Goal: Complete application form

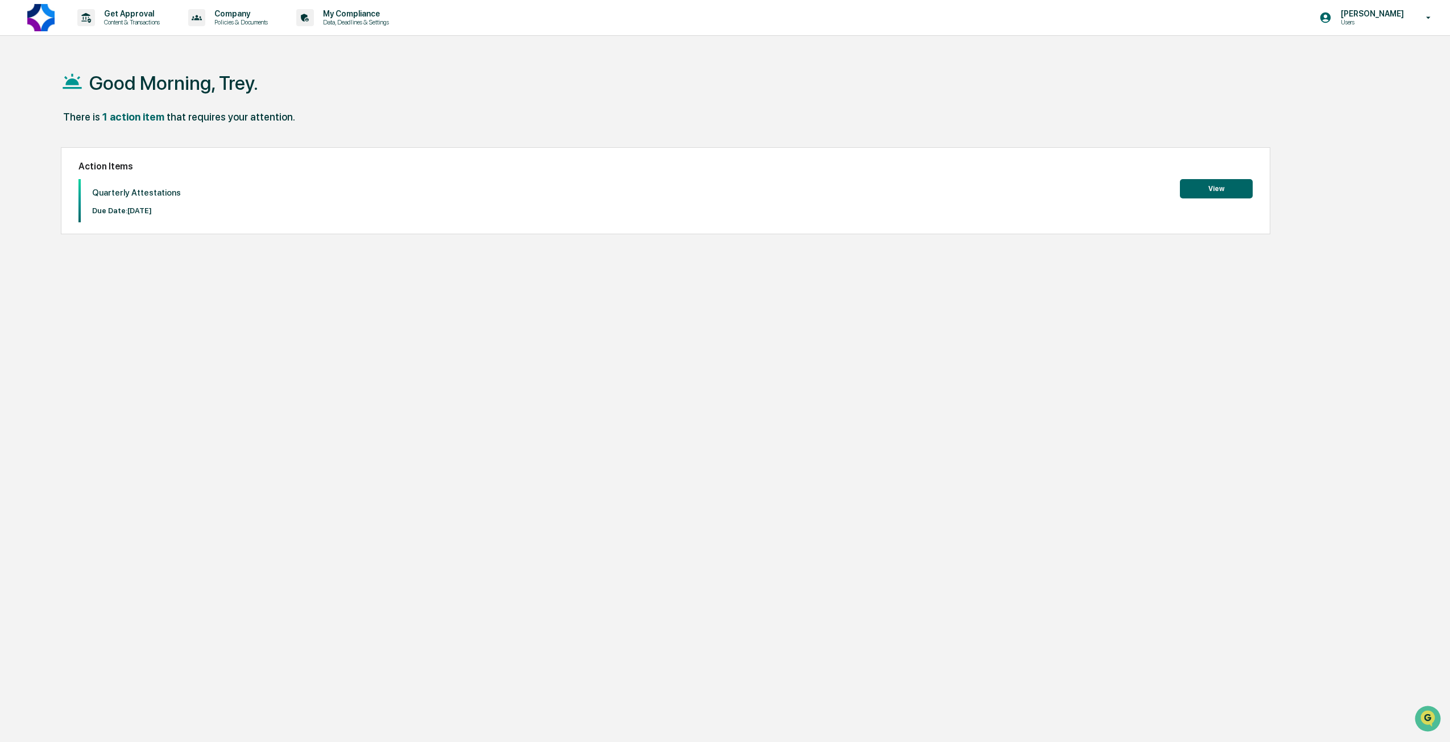
click at [1202, 195] on button "View" at bounding box center [1216, 188] width 73 height 19
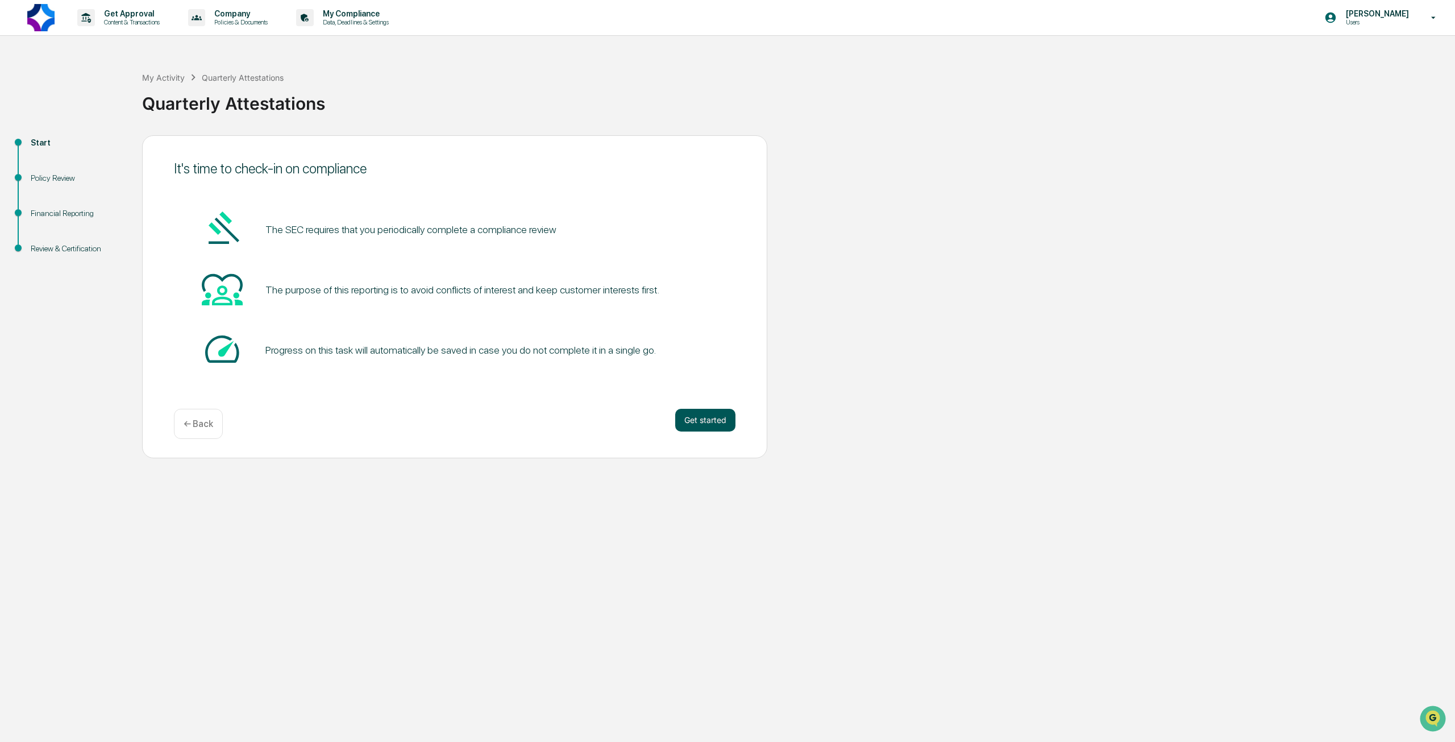
click at [706, 420] on button "Get started" at bounding box center [705, 420] width 60 height 23
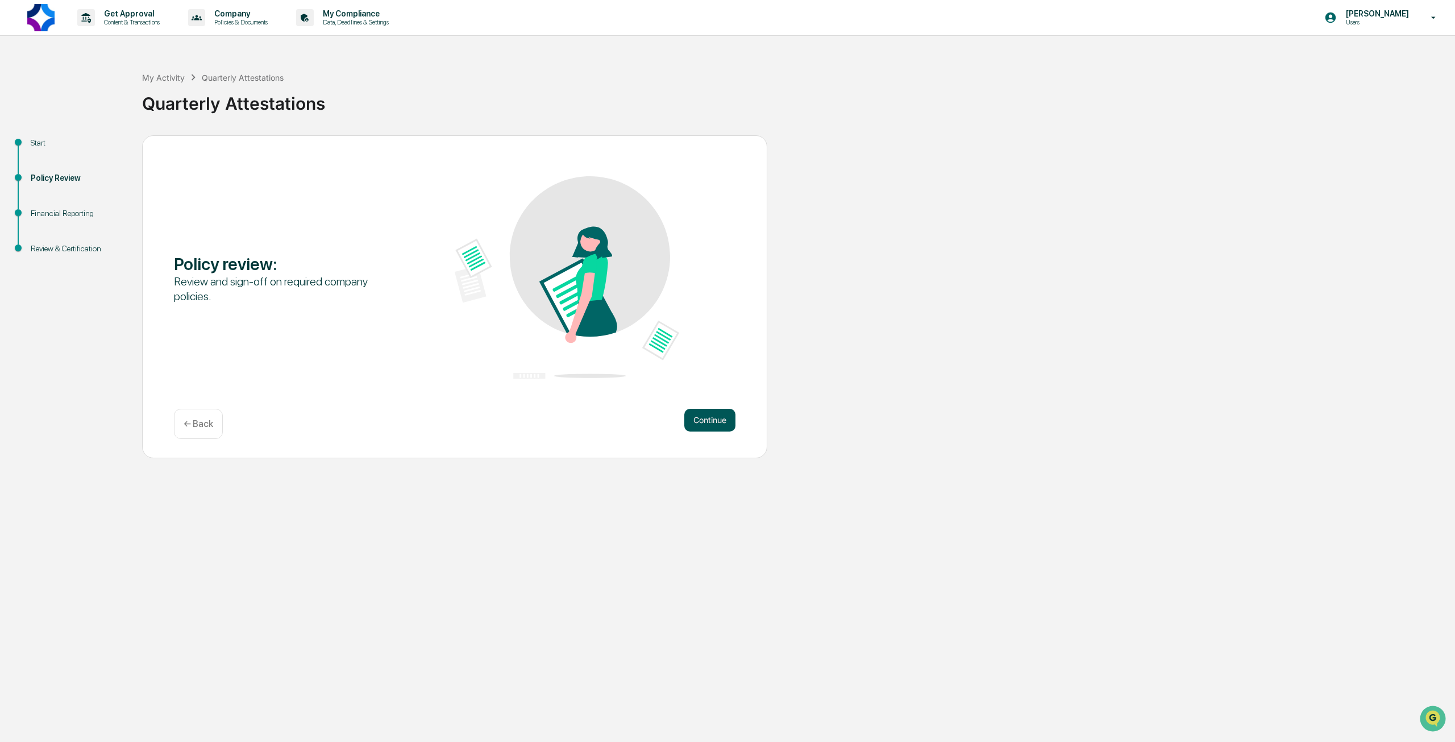
click at [700, 422] on button "Continue" at bounding box center [709, 420] width 51 height 23
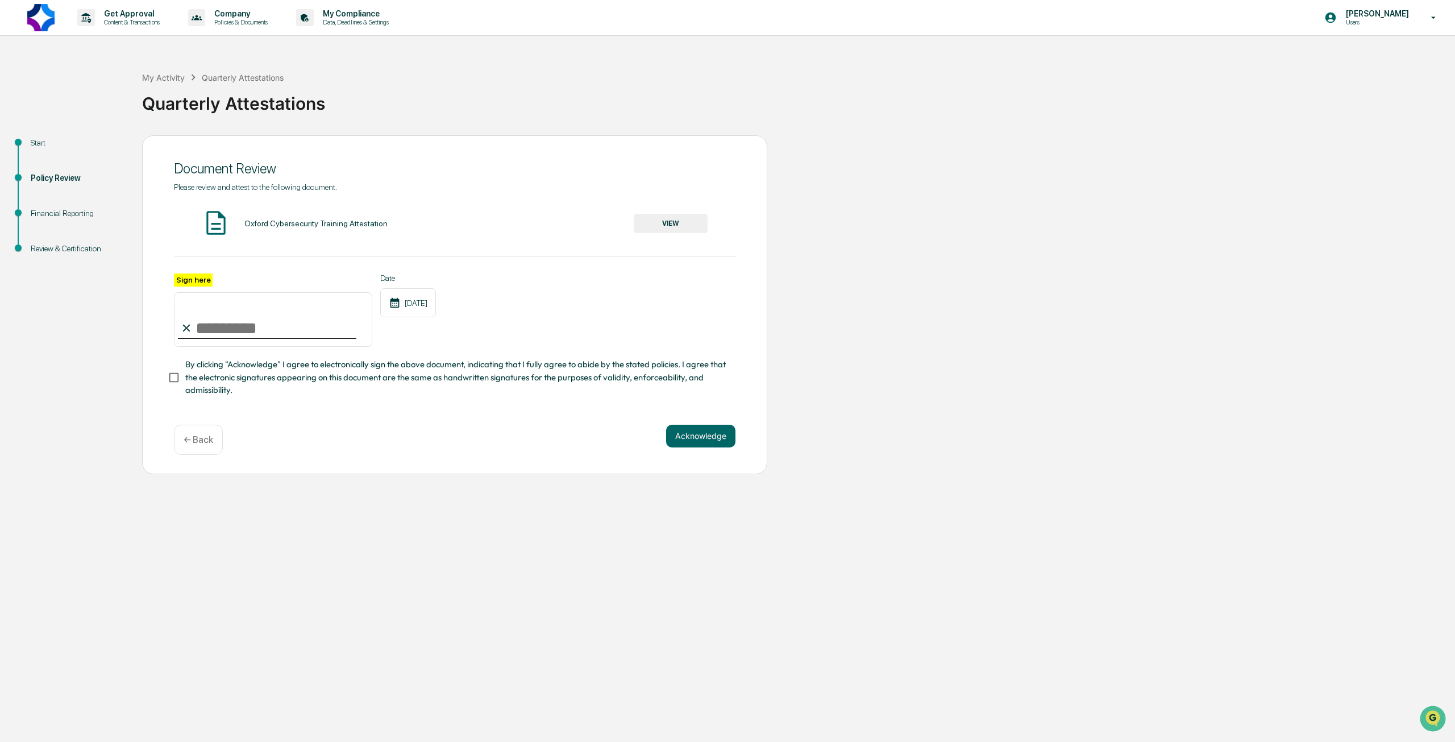
click at [256, 330] on input "Sign here" at bounding box center [273, 319] width 198 height 55
type input "**********"
click at [698, 442] on button "Acknowledge" at bounding box center [700, 436] width 69 height 23
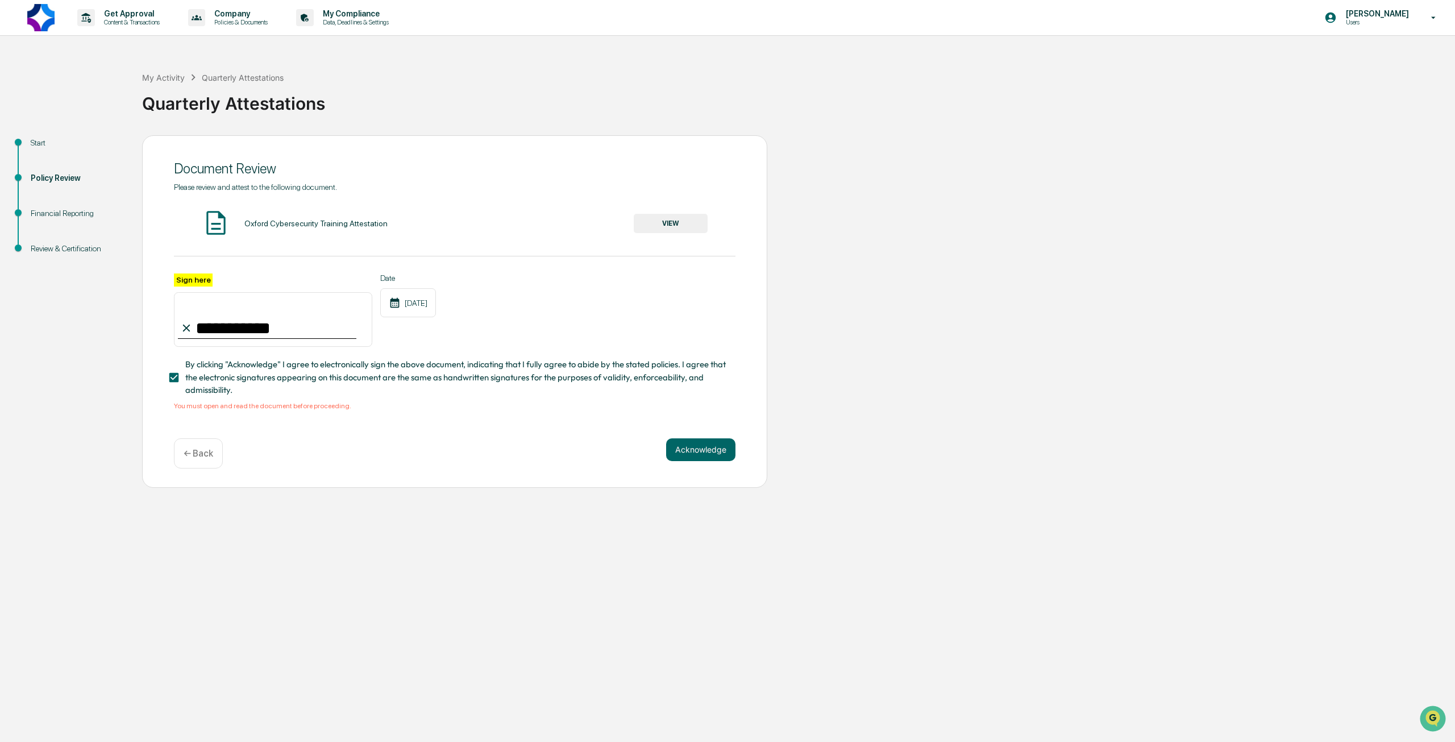
click at [669, 217] on button "VIEW" at bounding box center [671, 223] width 74 height 19
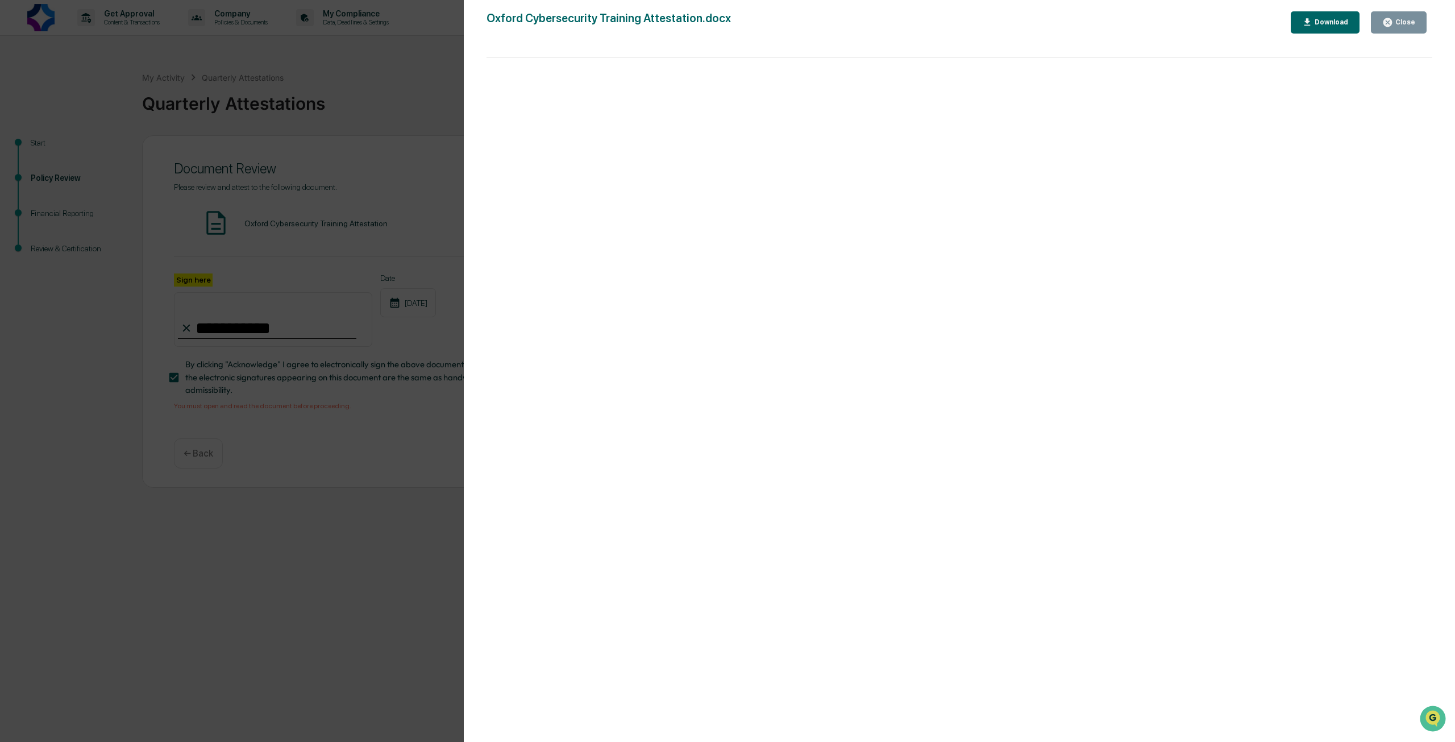
click at [1395, 26] on div "Close" at bounding box center [1404, 22] width 22 height 8
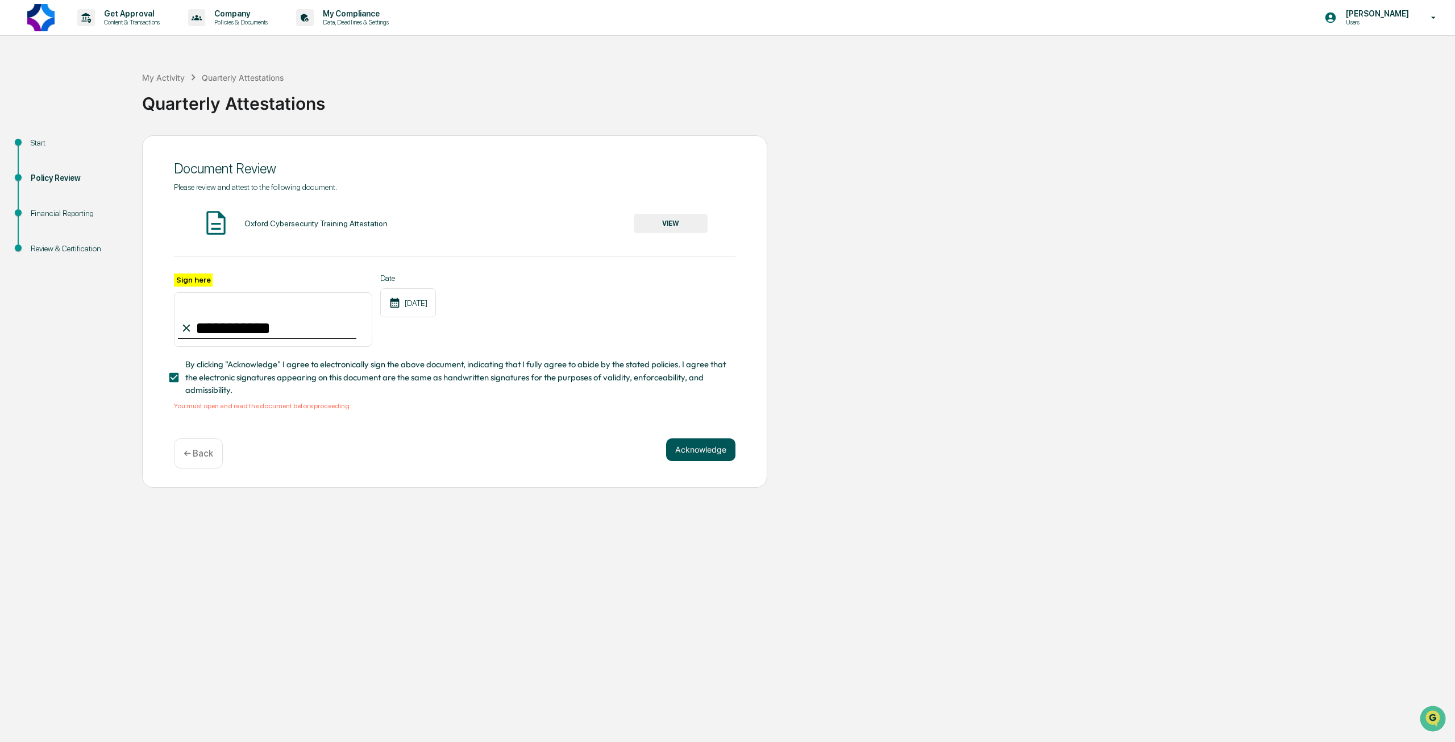
click at [670, 461] on button "Acknowledge" at bounding box center [700, 449] width 69 height 23
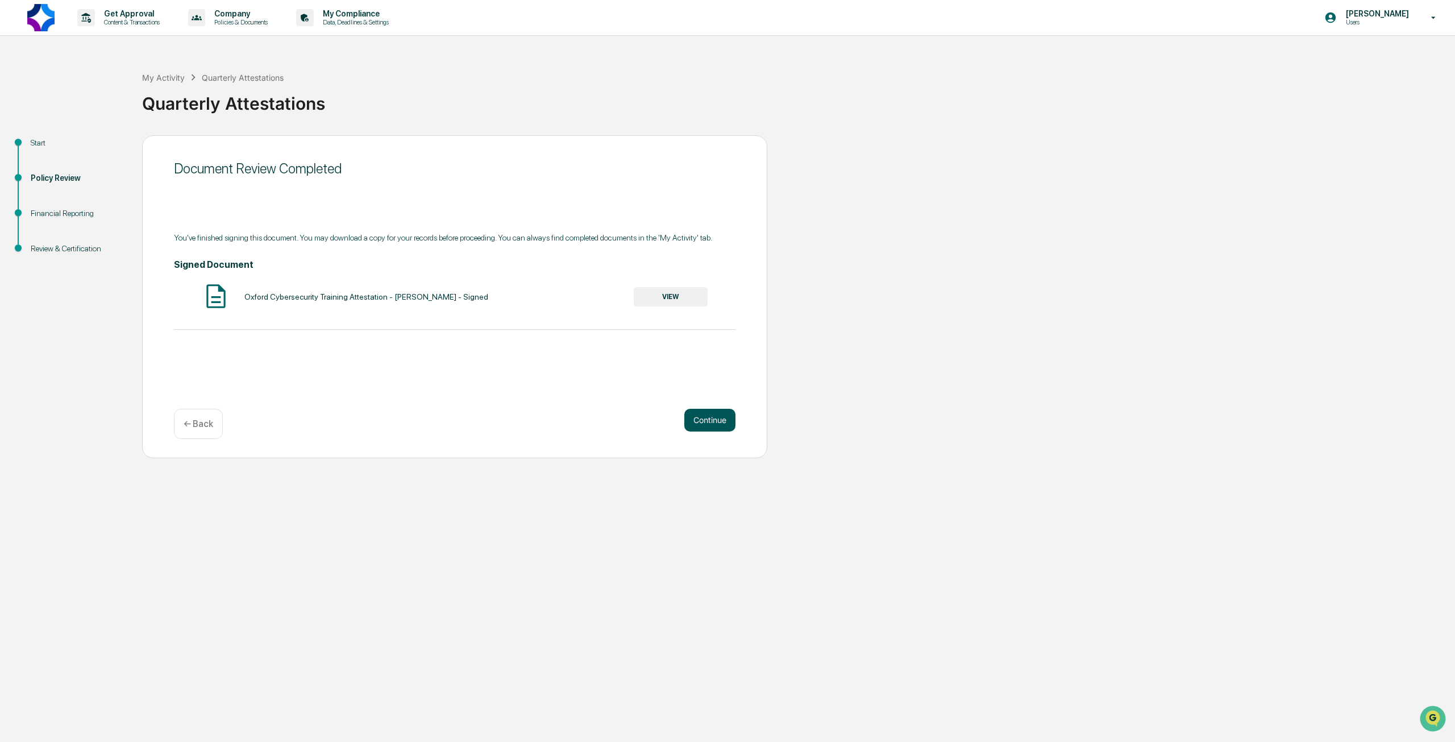
click at [717, 421] on button "Continue" at bounding box center [709, 420] width 51 height 23
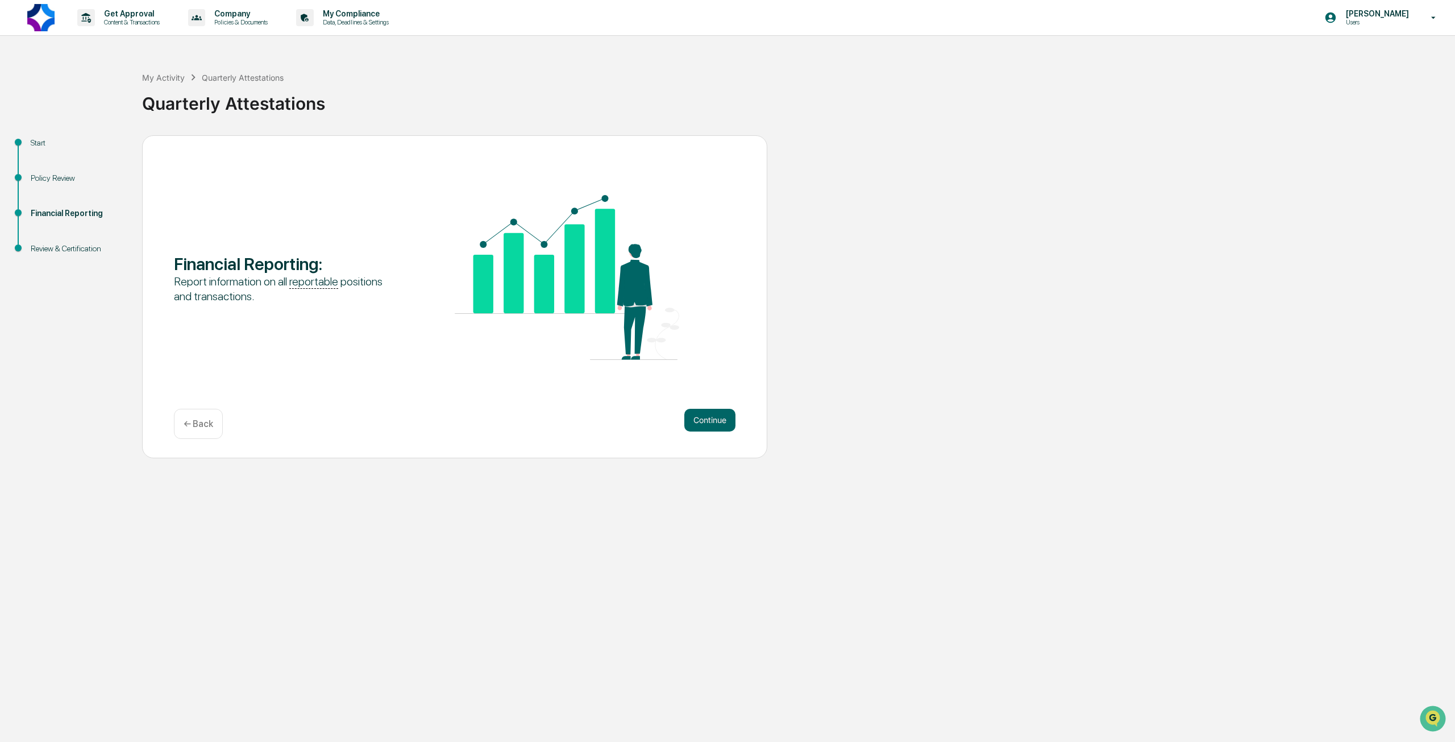
click at [717, 421] on button "Continue" at bounding box center [709, 420] width 51 height 23
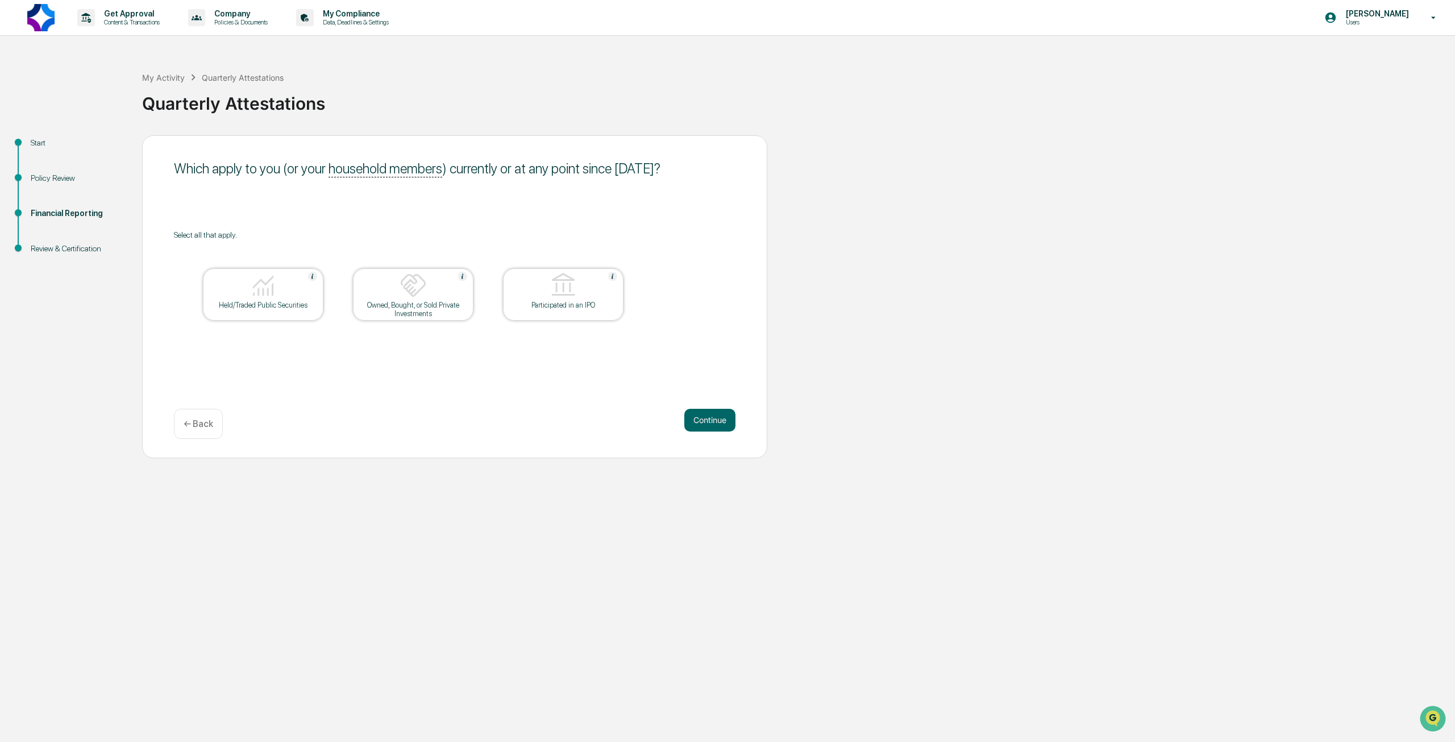
click at [299, 309] on div "Held/Traded Public Securities" at bounding box center [263, 294] width 121 height 52
click at [702, 421] on button "Continue" at bounding box center [709, 420] width 51 height 23
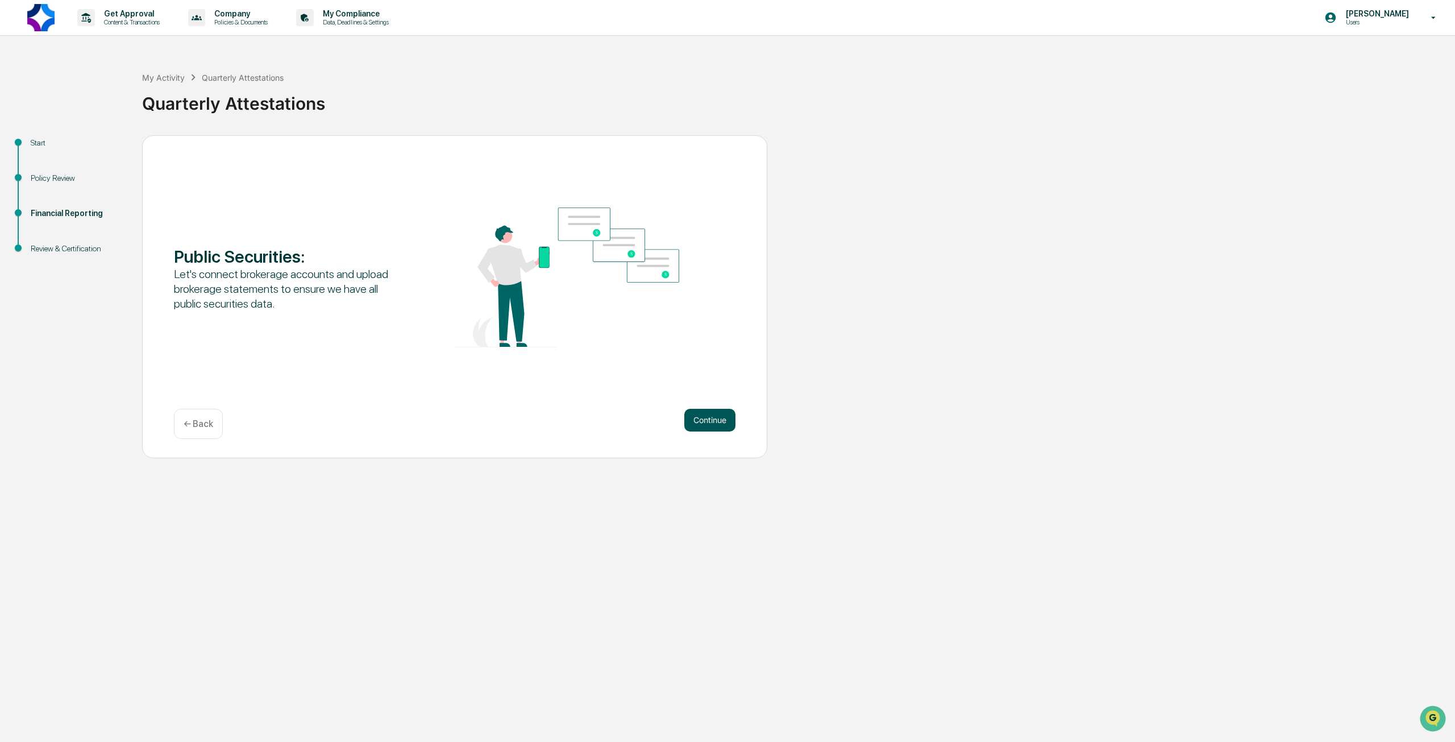
click at [715, 417] on button "Continue" at bounding box center [709, 420] width 51 height 23
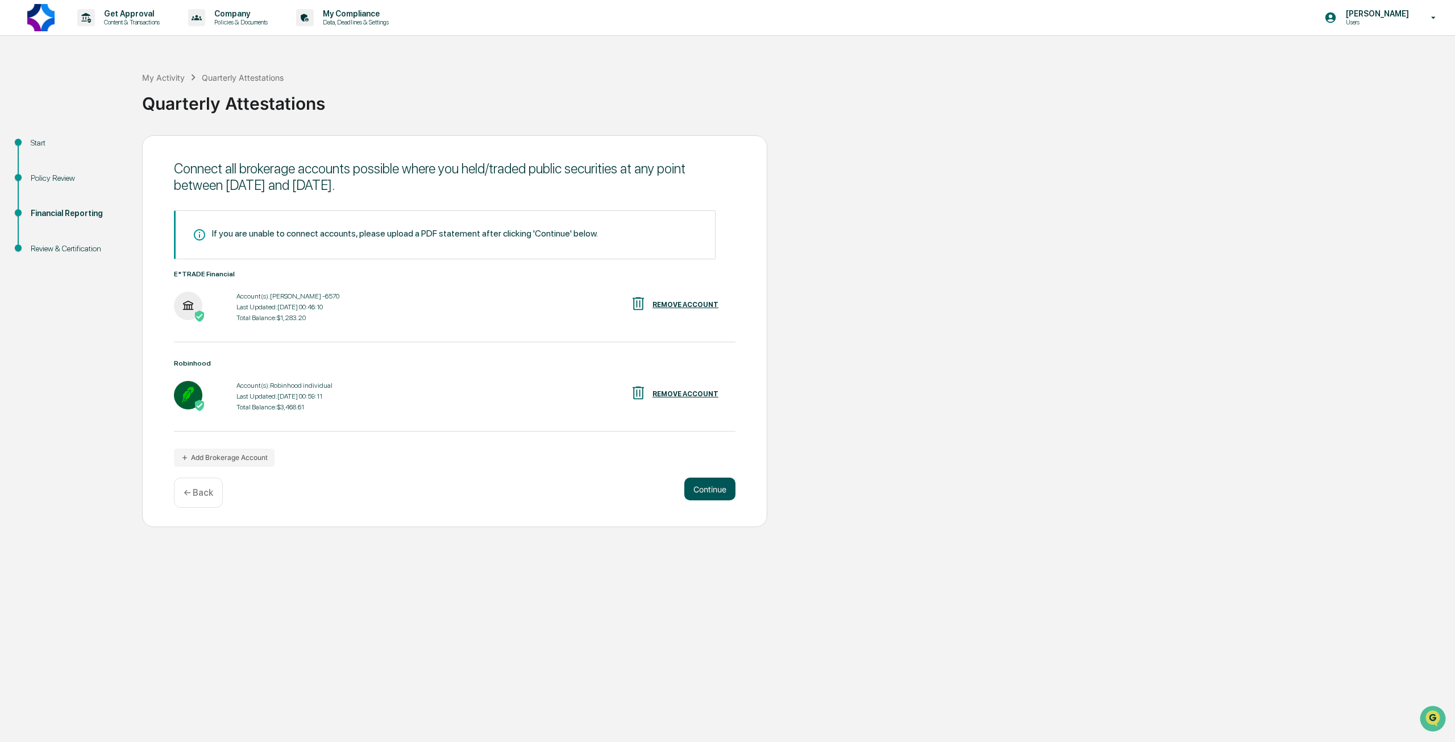
click at [712, 495] on button "Continue" at bounding box center [709, 489] width 51 height 23
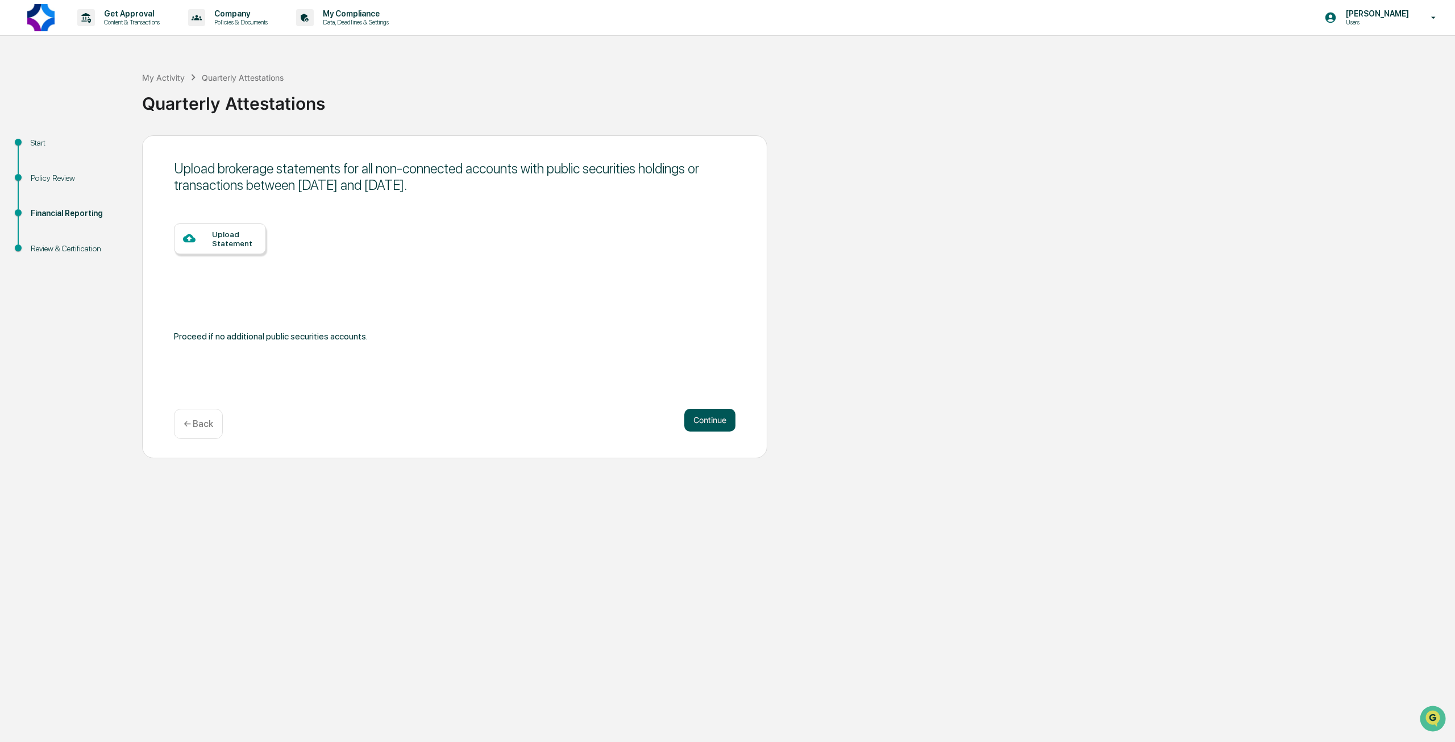
click at [706, 414] on button "Continue" at bounding box center [709, 420] width 51 height 23
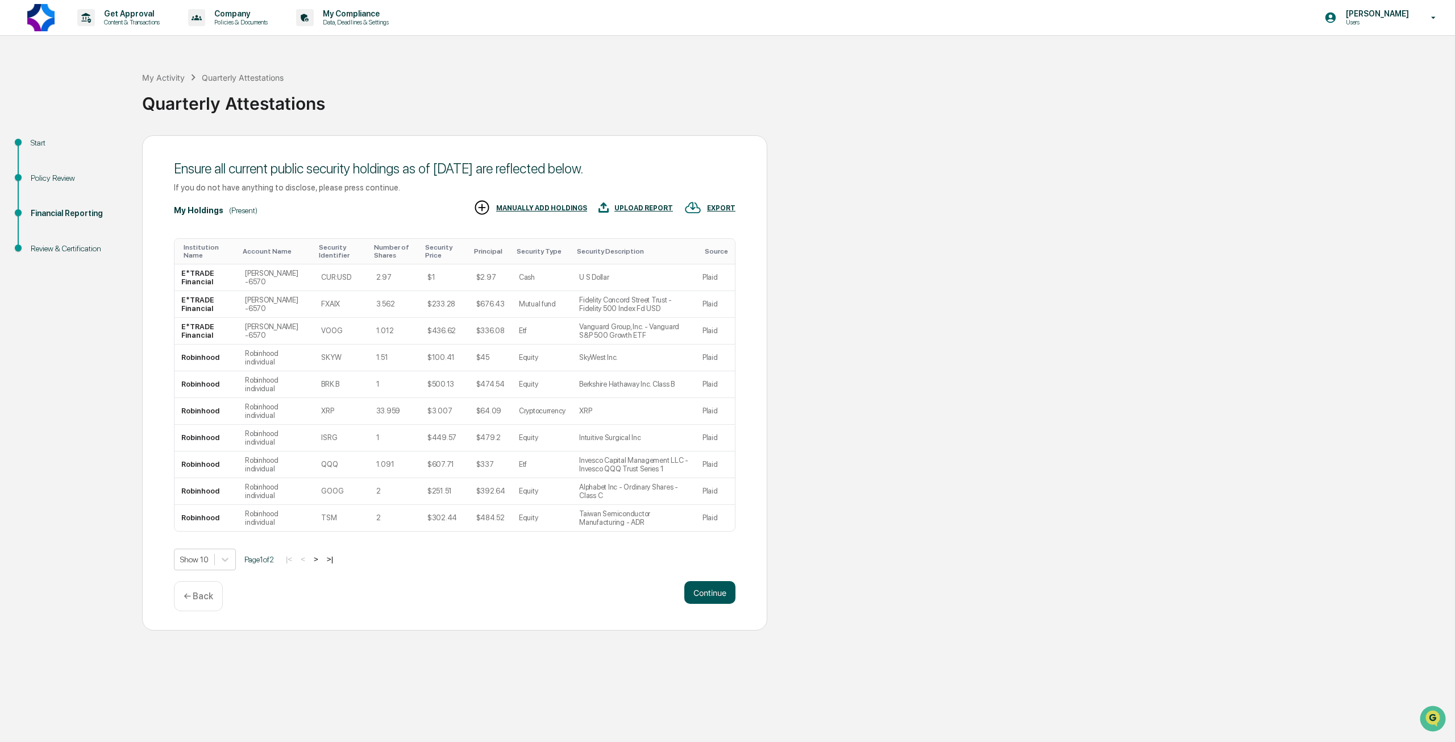
click at [717, 596] on button "Continue" at bounding box center [709, 592] width 51 height 23
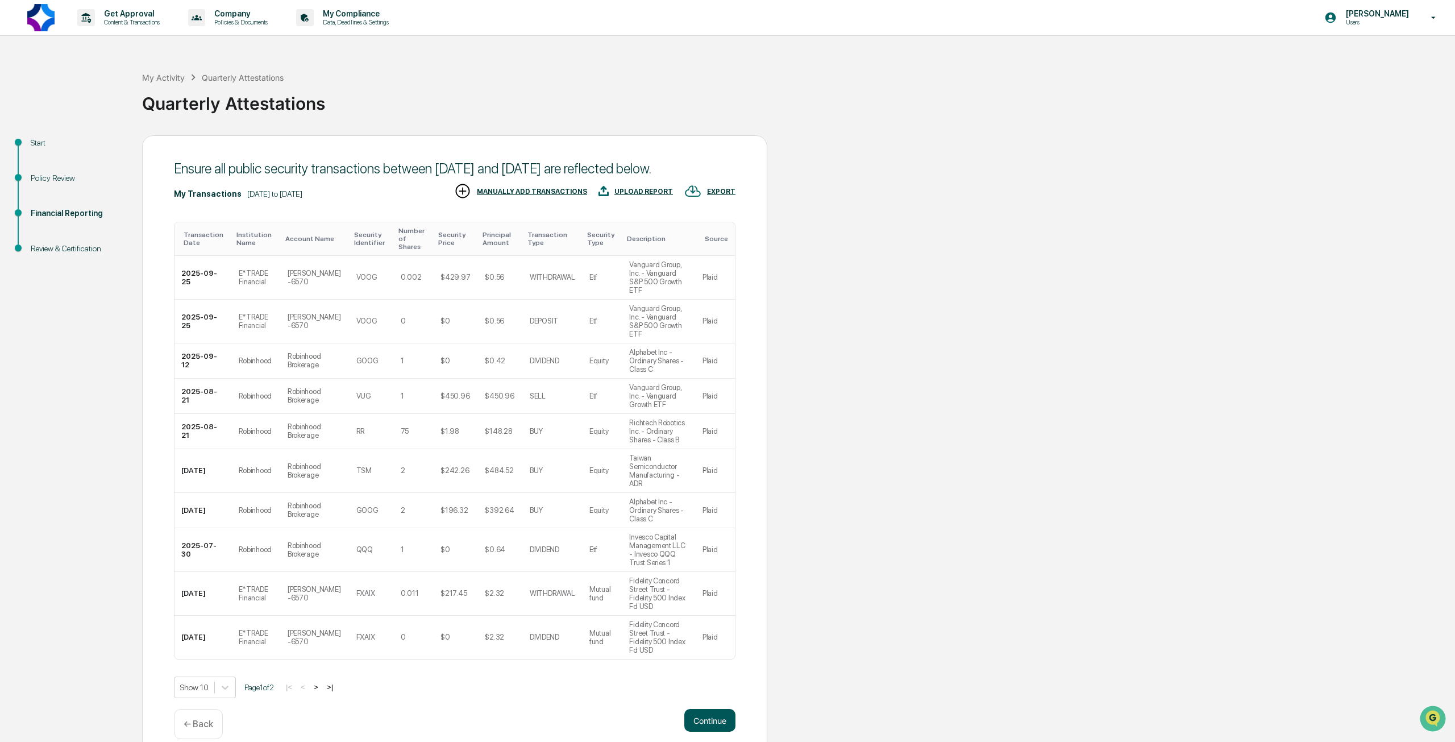
click at [716, 709] on button "Continue" at bounding box center [709, 720] width 51 height 23
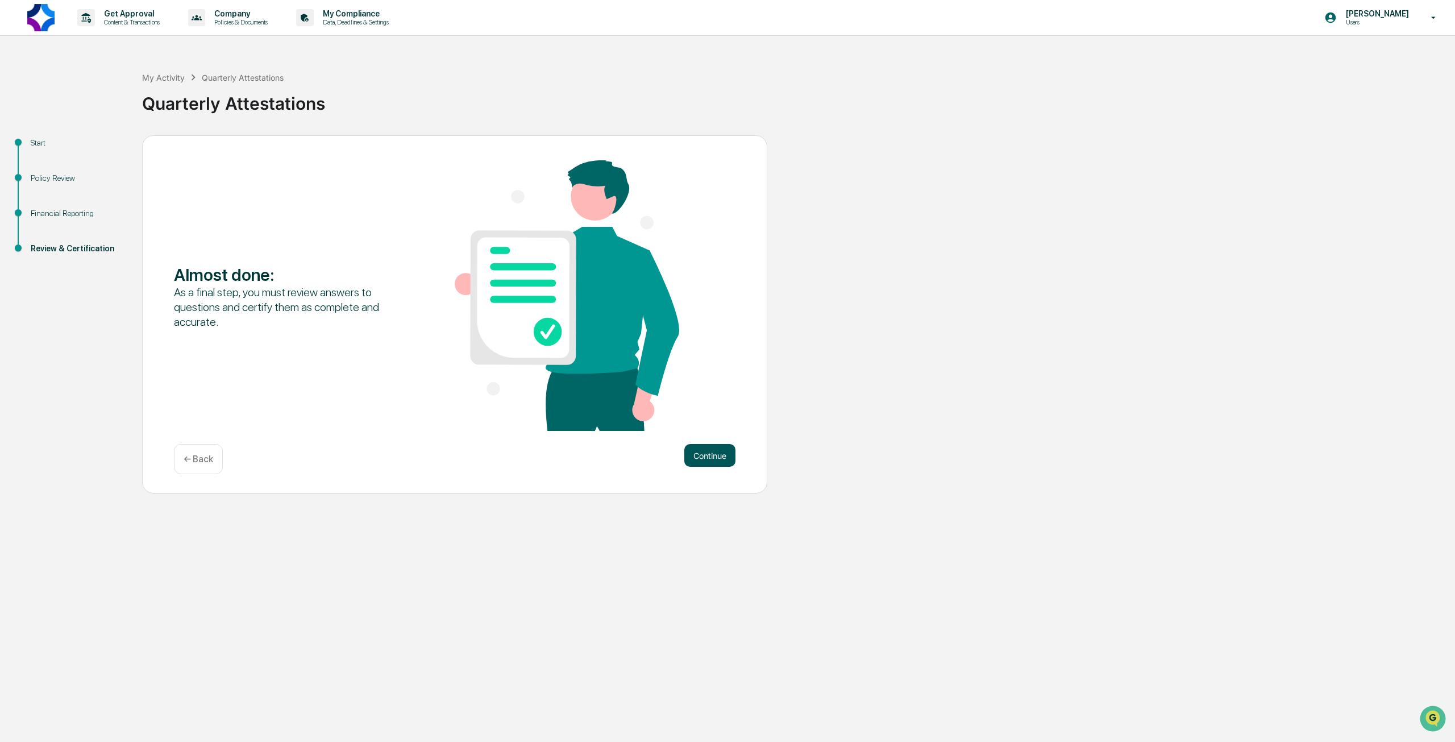
click at [717, 459] on button "Continue" at bounding box center [709, 455] width 51 height 23
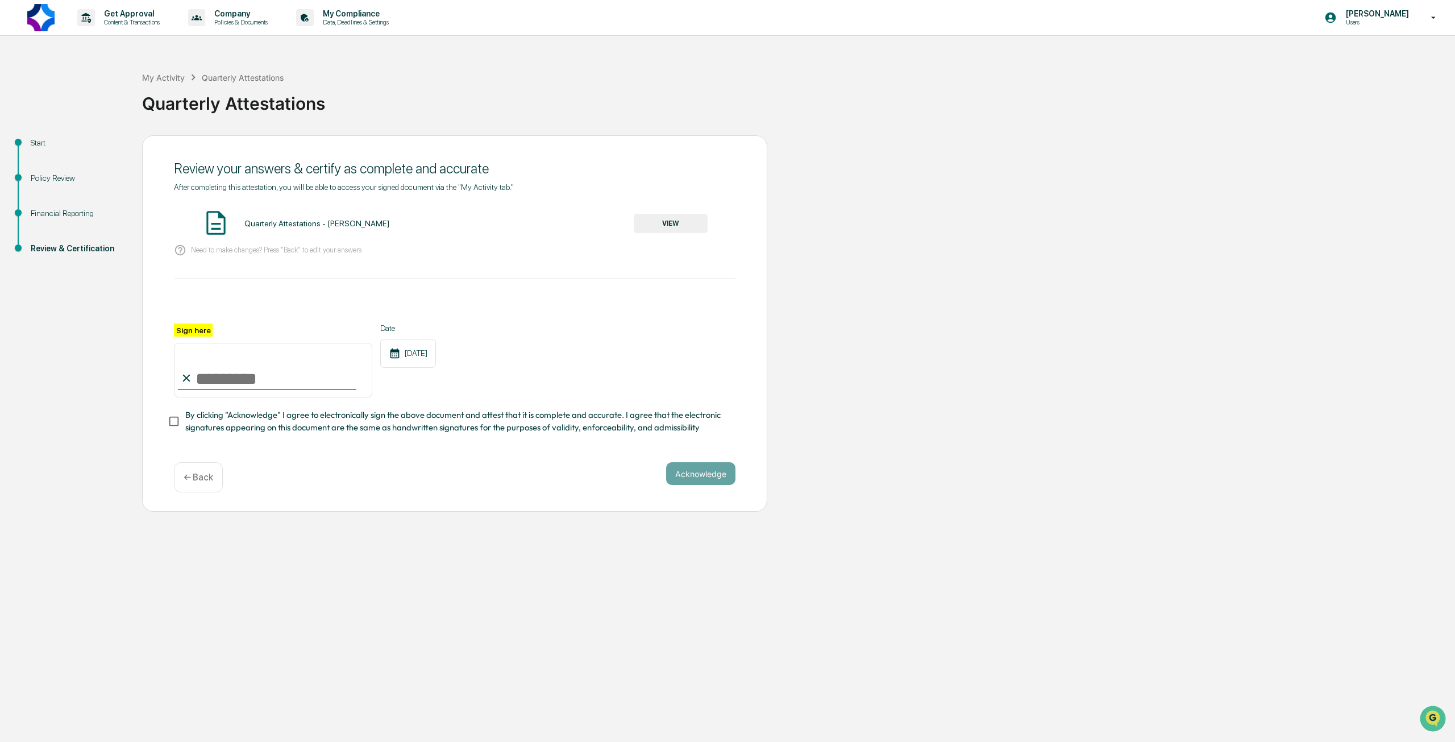
click at [677, 228] on button "VIEW" at bounding box center [671, 223] width 74 height 19
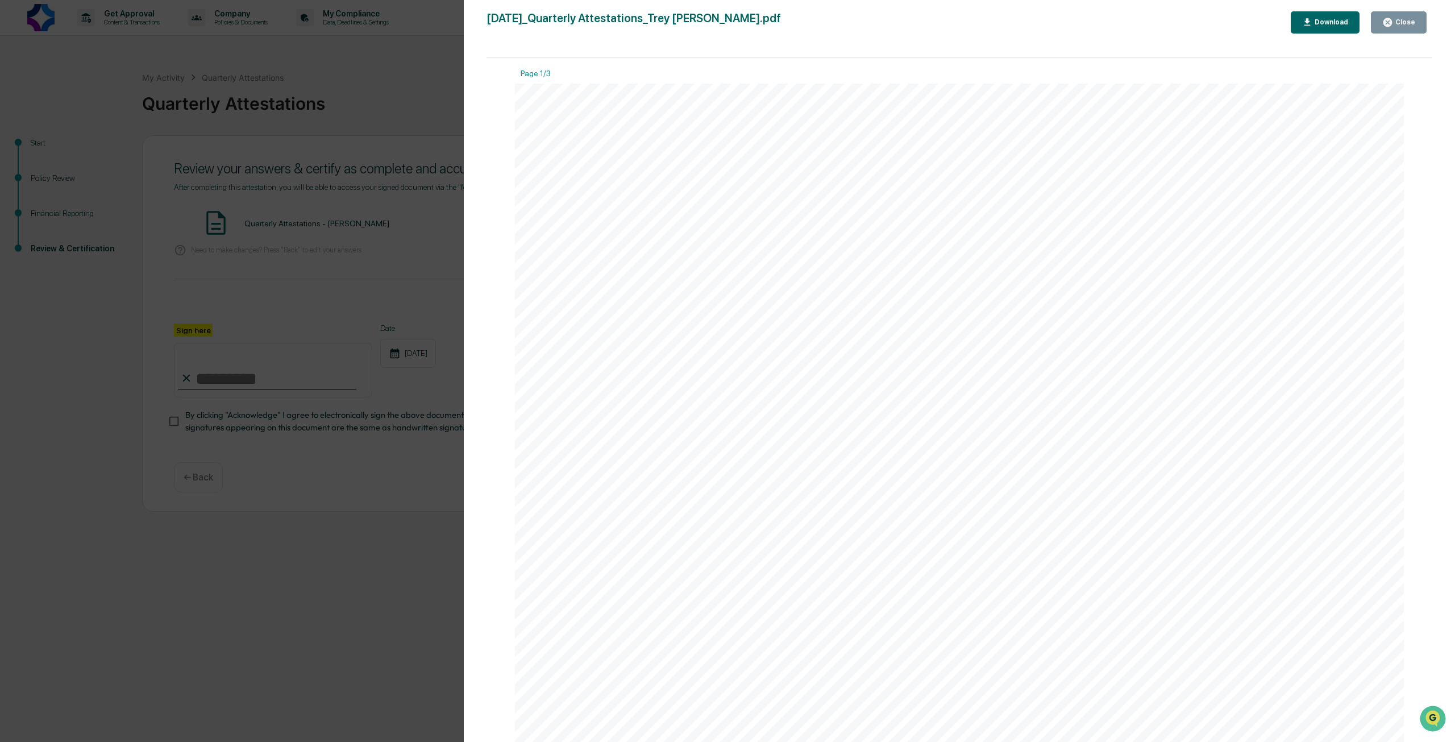
click at [1402, 19] on div "Close" at bounding box center [1404, 22] width 22 height 8
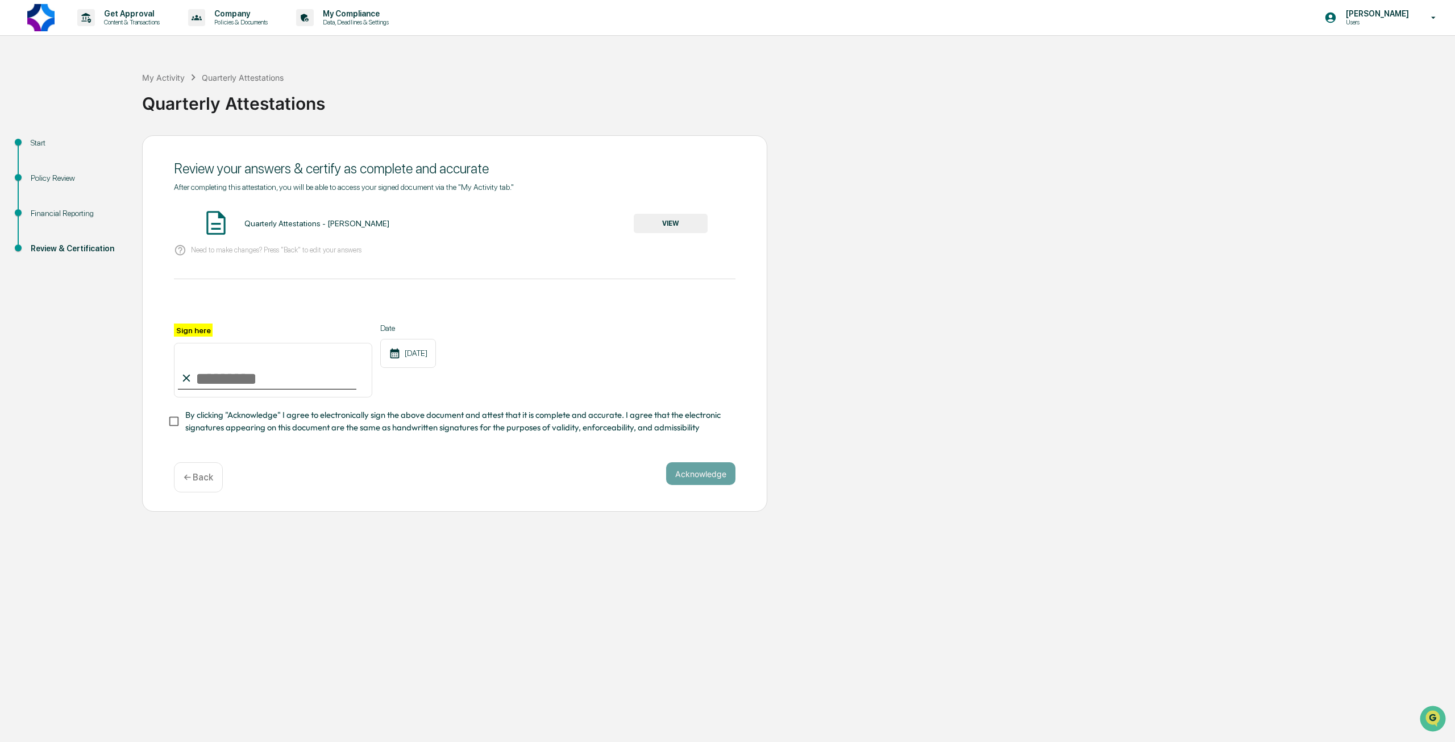
click at [265, 375] on input "Sign here" at bounding box center [273, 370] width 198 height 55
type input "**********"
click at [691, 479] on button "Acknowledge" at bounding box center [700, 473] width 69 height 23
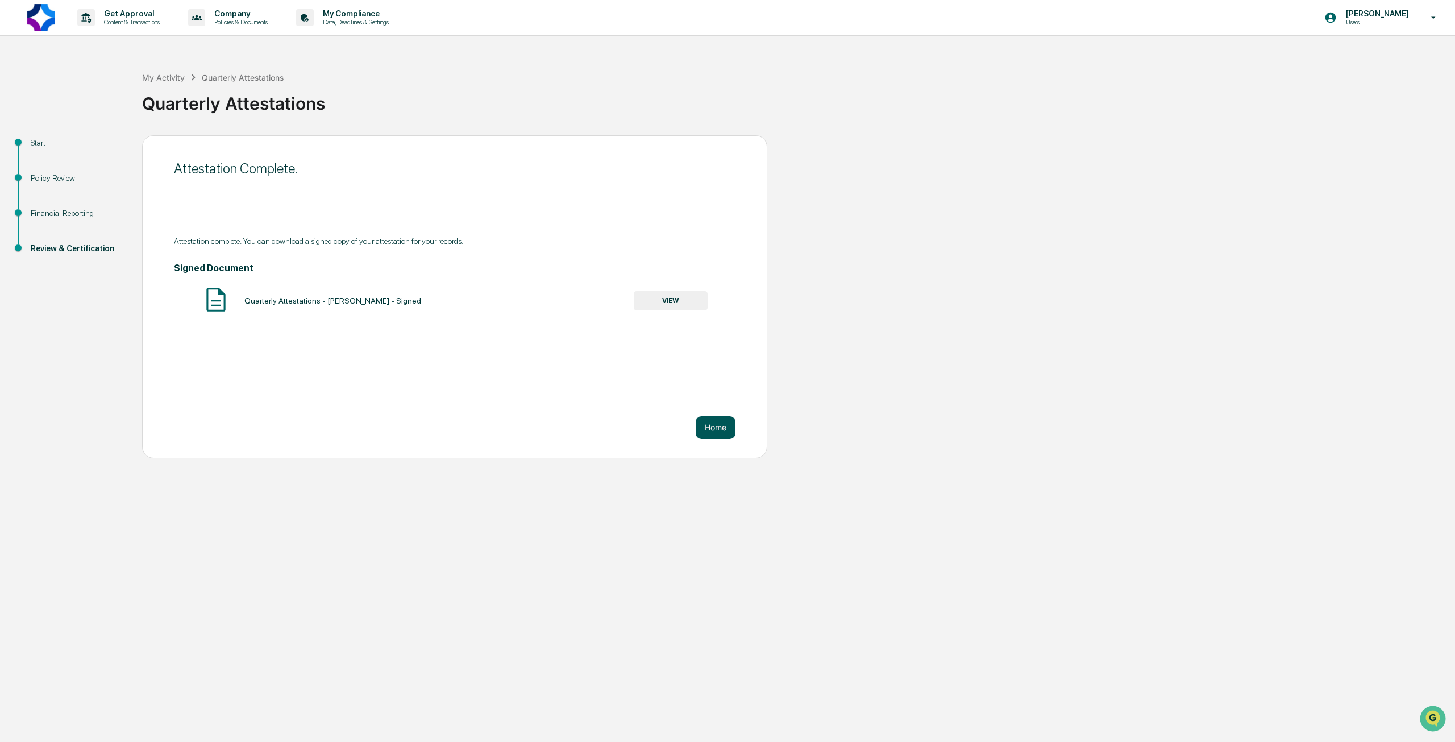
click at [711, 429] on button "Home" at bounding box center [716, 427] width 40 height 23
